Goal: Download file/media

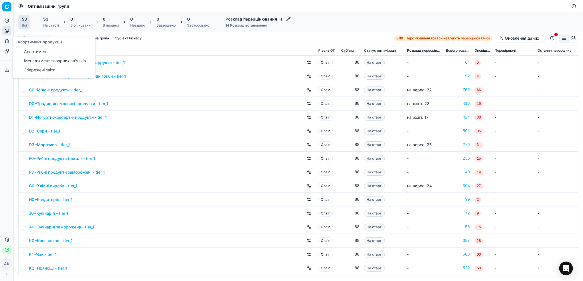
click at [37, 51] on link "Асортимент" at bounding box center [55, 52] width 67 height 8
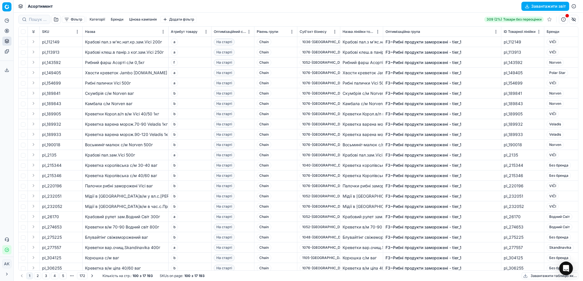
click at [534, 5] on button "Завантажити звіт" at bounding box center [545, 6] width 48 height 9
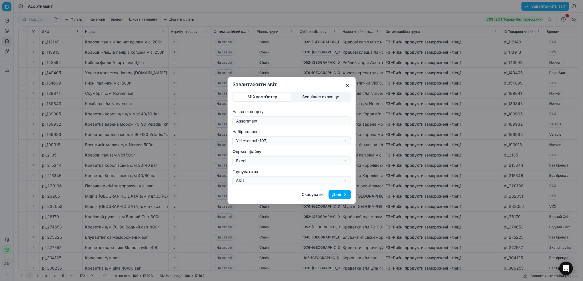
click at [342, 193] on button "Далі" at bounding box center [339, 194] width 22 height 9
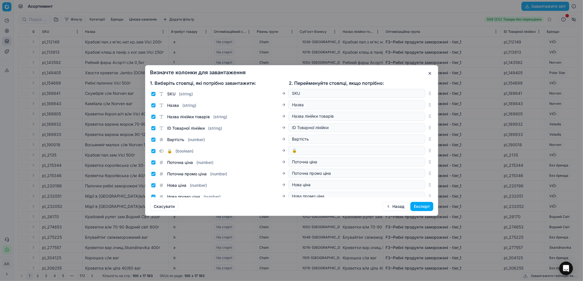
click at [421, 209] on button "Експорт" at bounding box center [421, 206] width 23 height 9
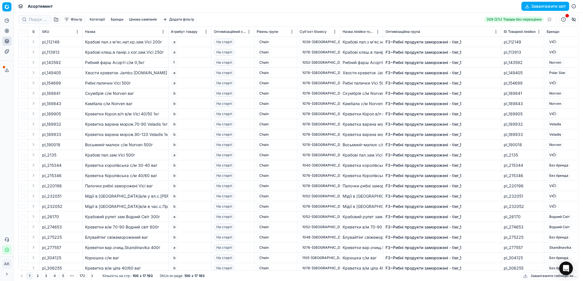
click at [7, 68] on icon at bounding box center [7, 70] width 5 height 5
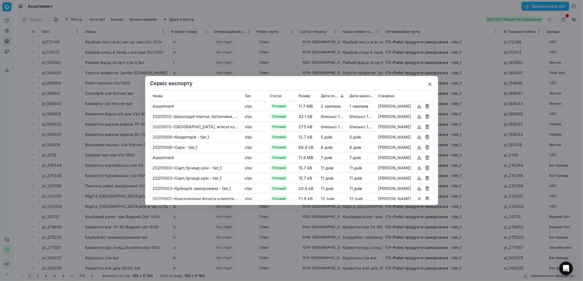
click at [416, 106] on button "button" at bounding box center [419, 106] width 7 height 7
